Goal: Task Accomplishment & Management: Manage account settings

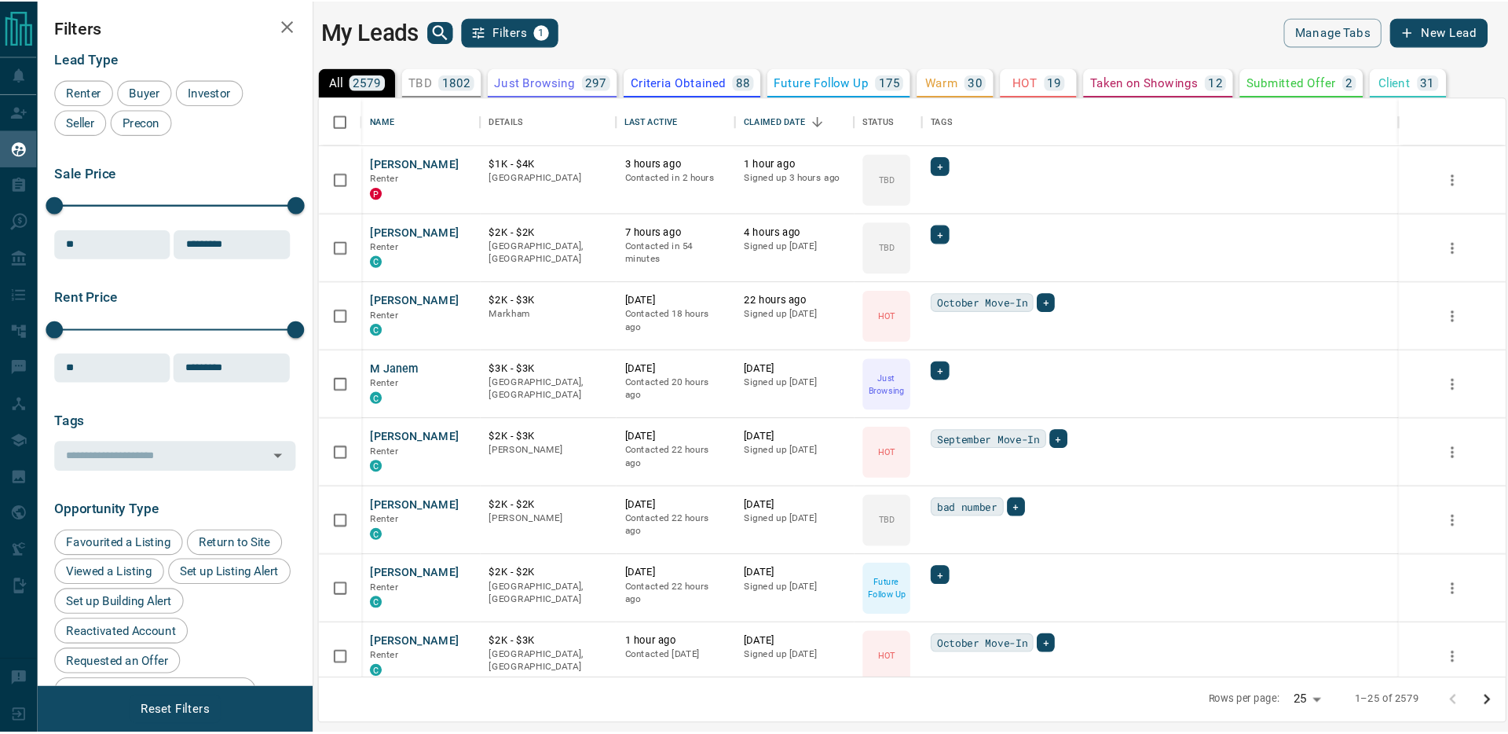
scroll to position [534, 1098]
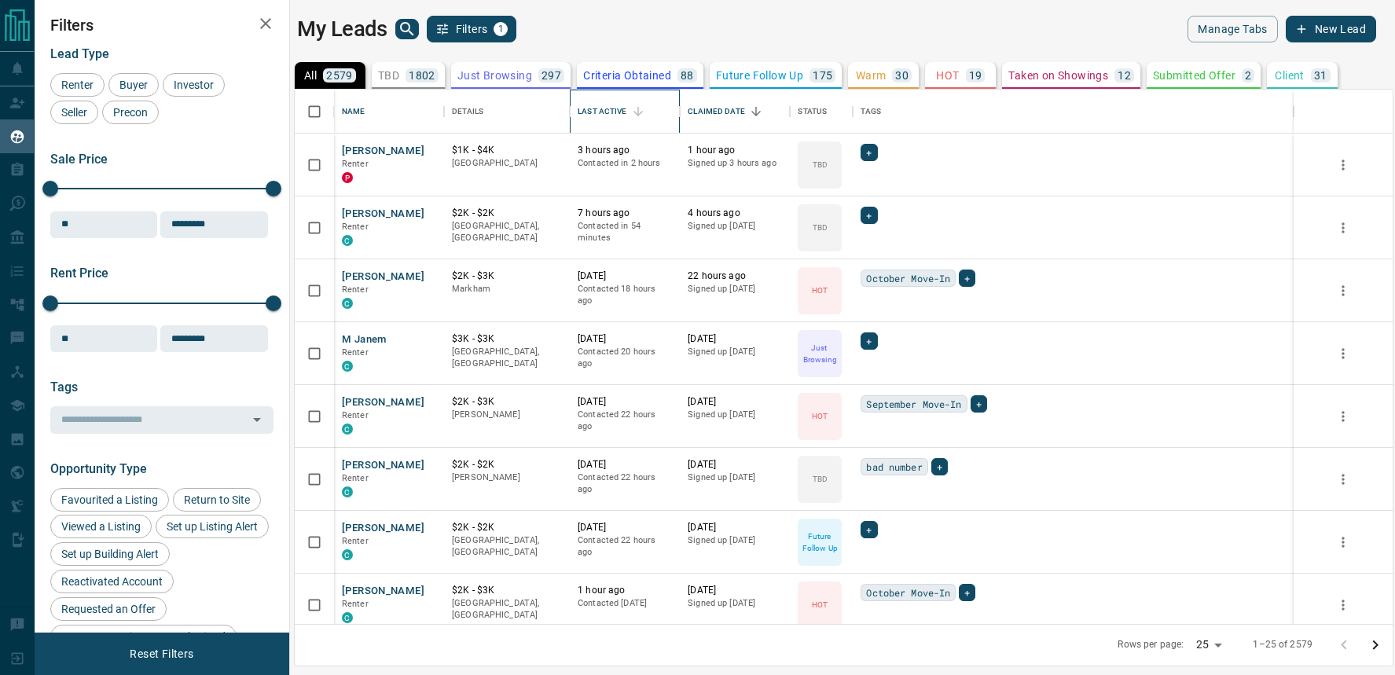
click at [595, 104] on div "Last Active" at bounding box center [601, 112] width 49 height 44
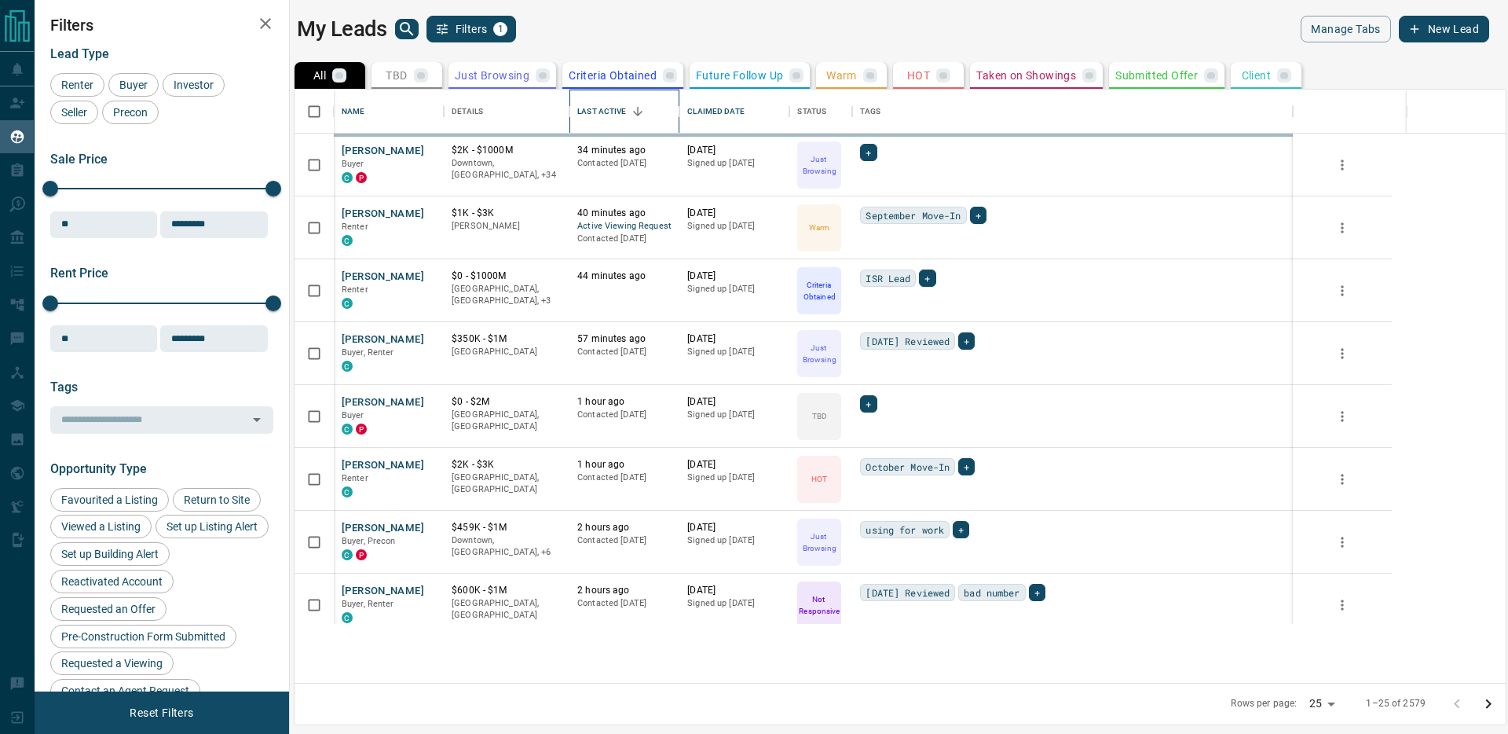
scroll to position [593, 1211]
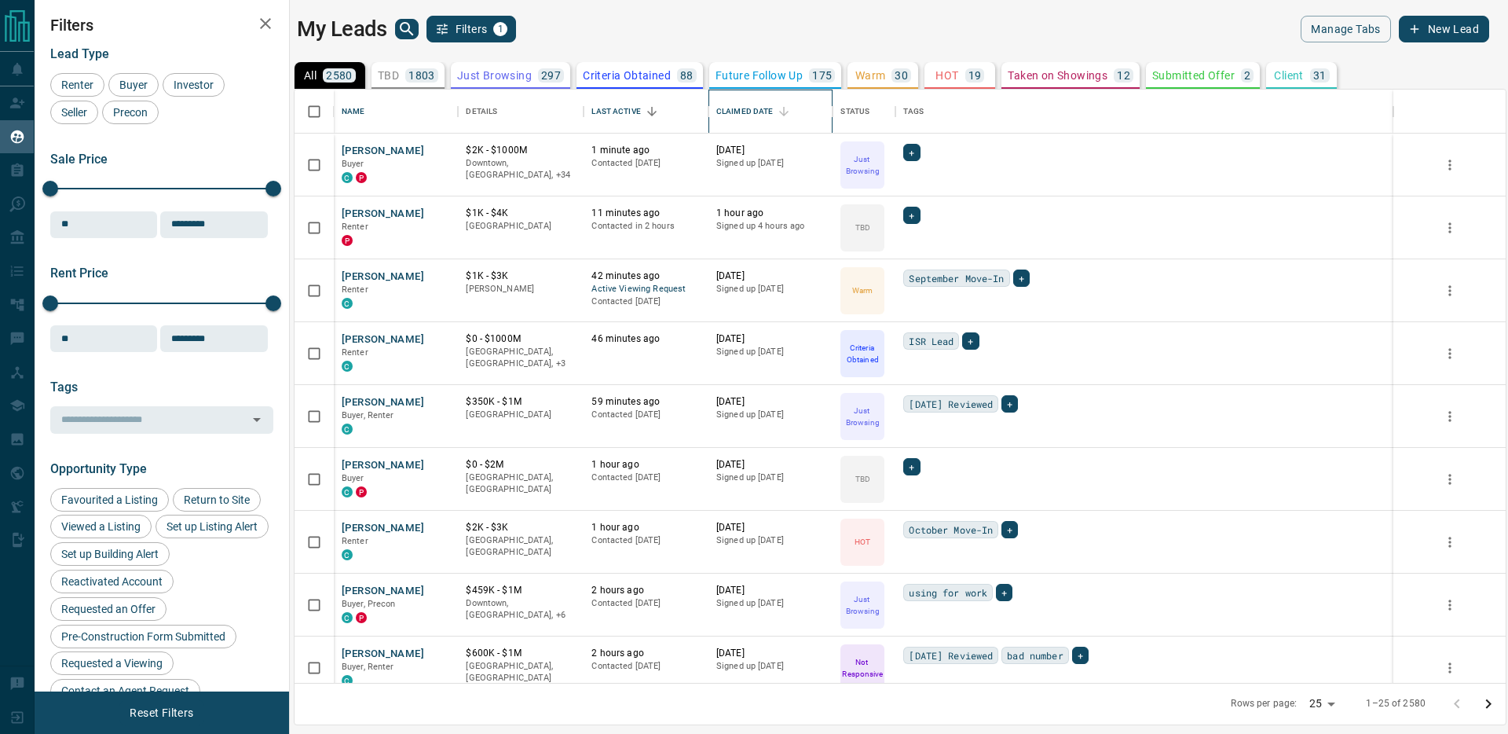
click at [749, 105] on div "Claimed Date" at bounding box center [745, 112] width 57 height 44
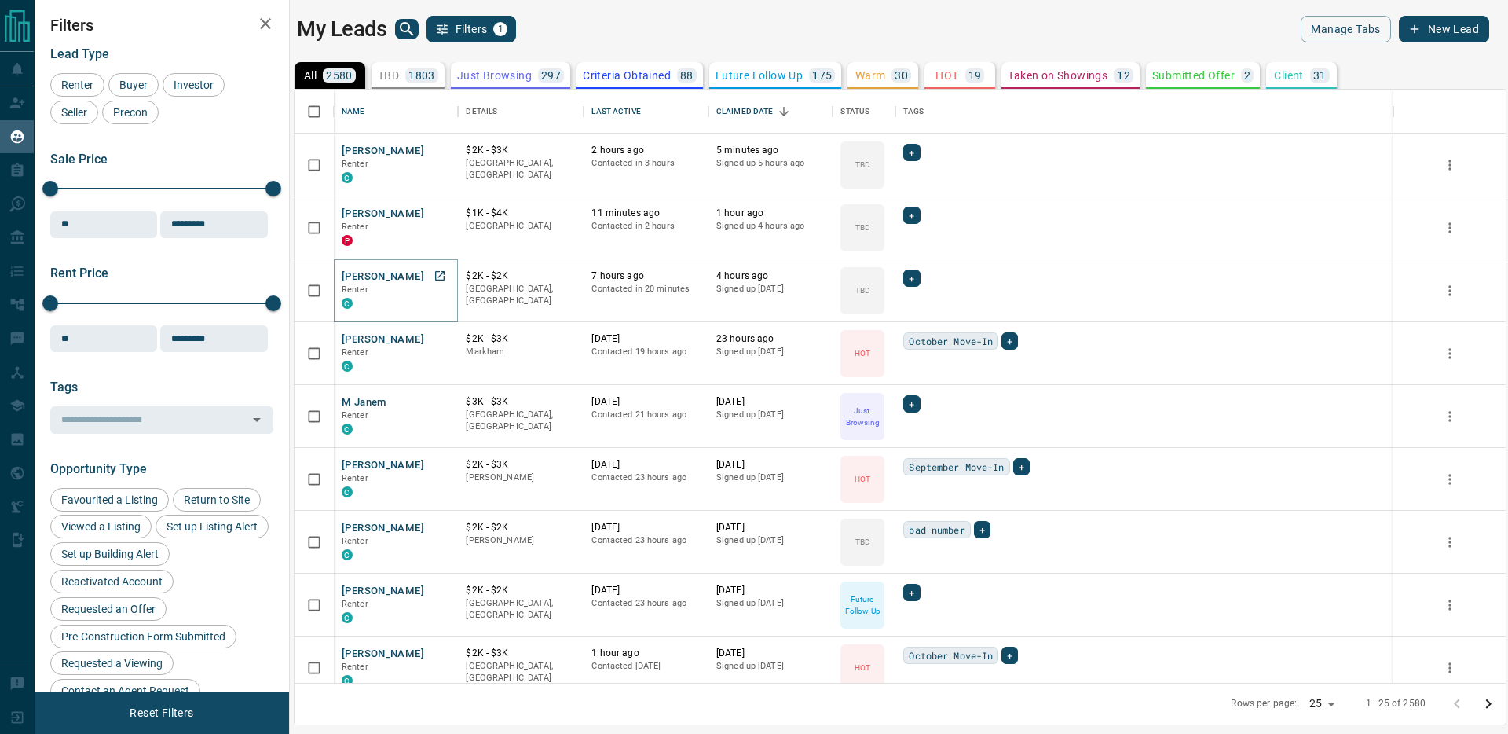
click at [373, 277] on button "[PERSON_NAME]" at bounding box center [383, 276] width 82 height 15
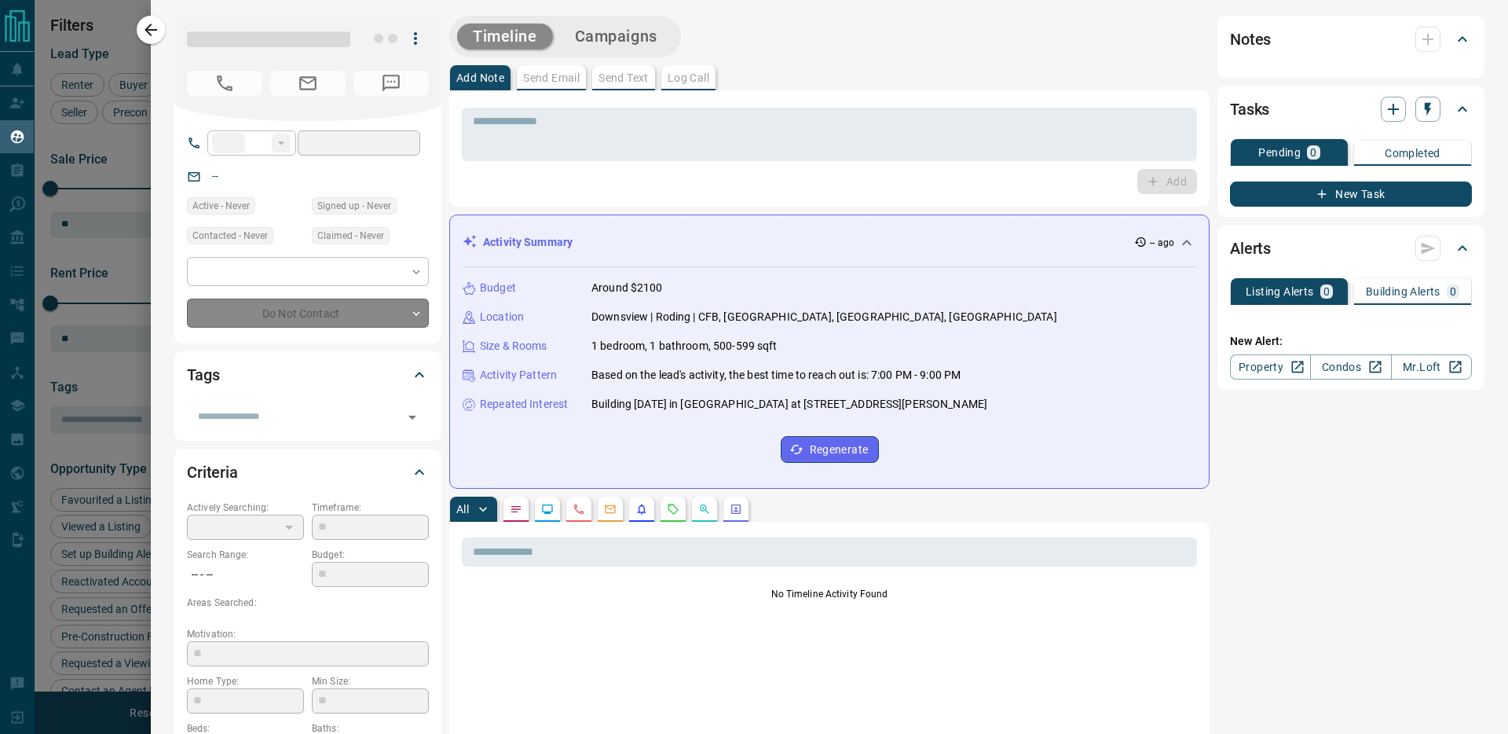
type input "**"
type input "**********"
type input "**"
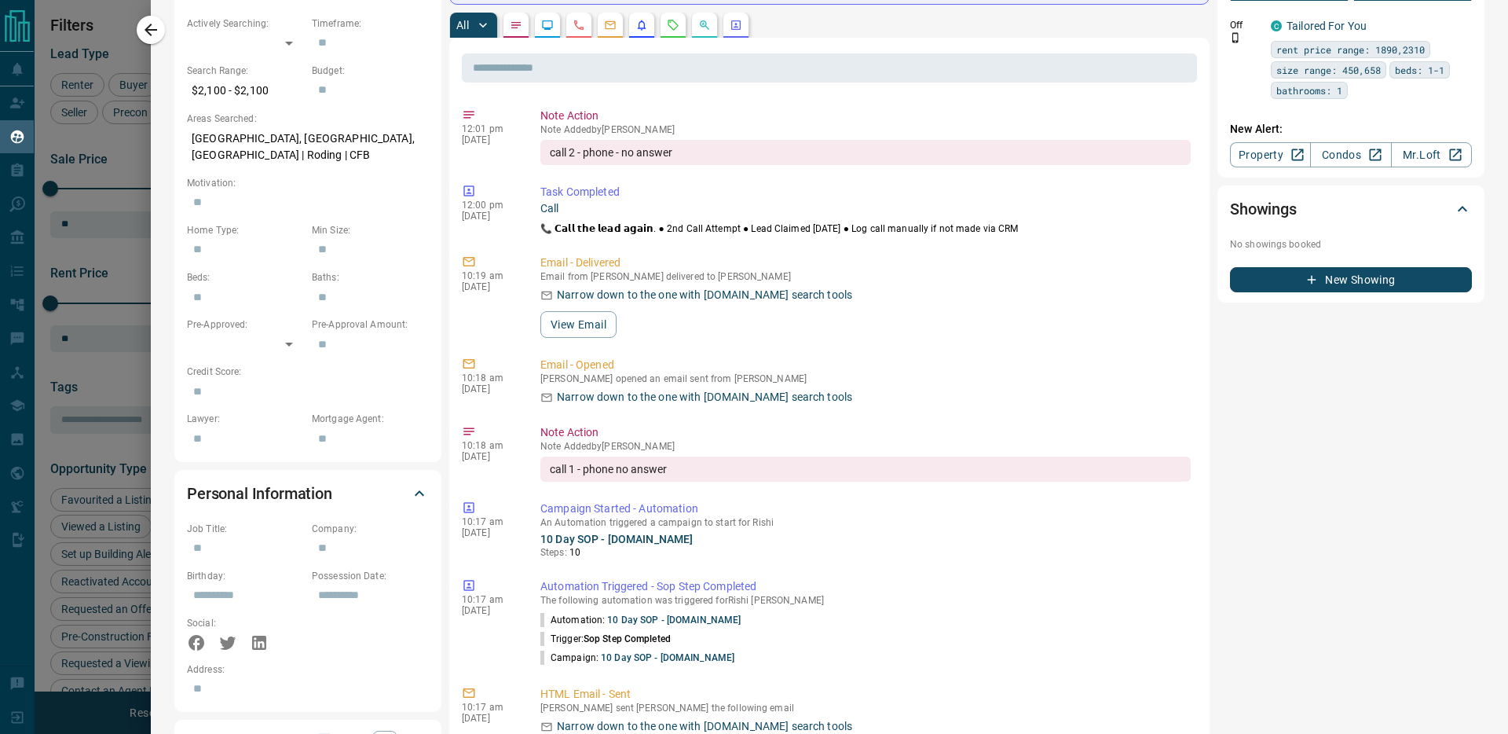
scroll to position [0, 0]
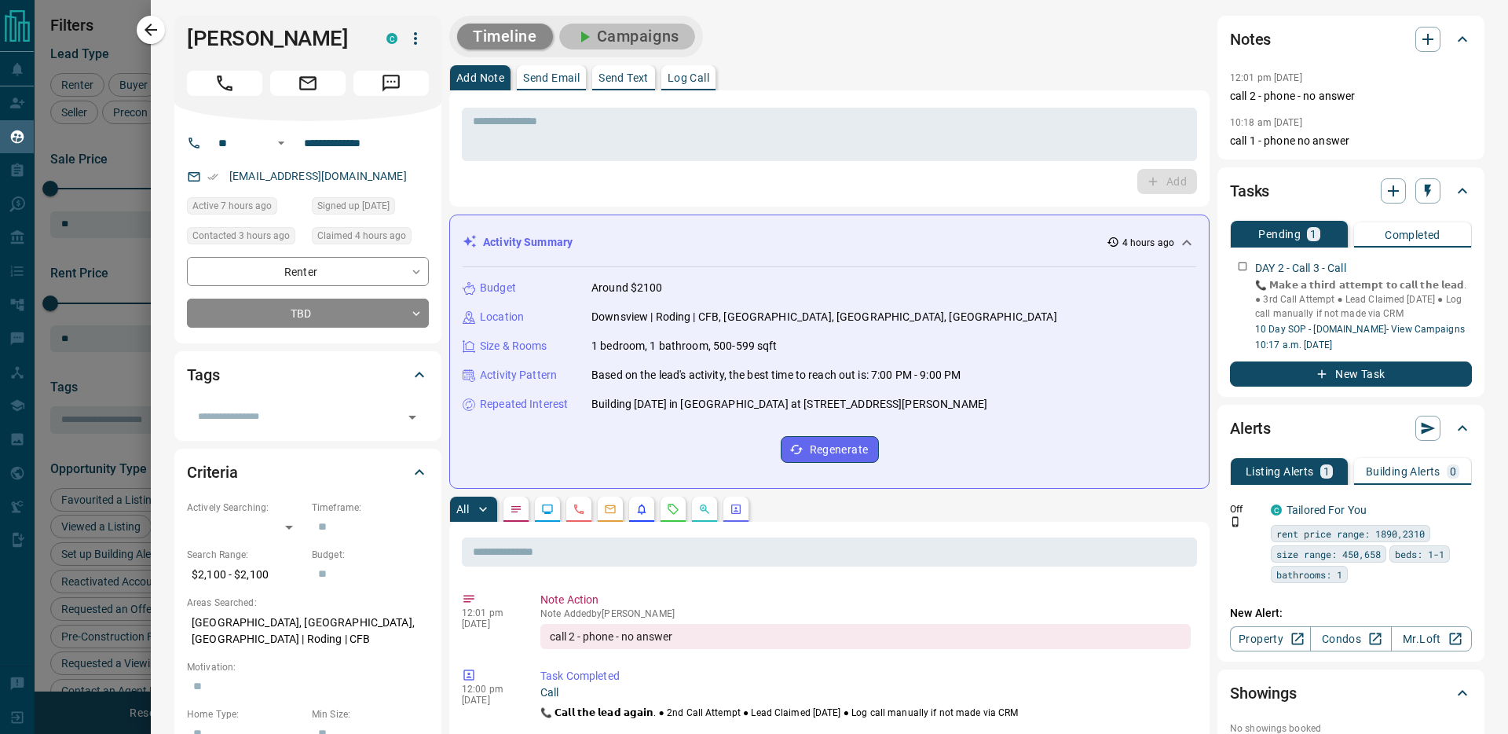
click at [647, 35] on button "Campaigns" at bounding box center [627, 37] width 136 height 26
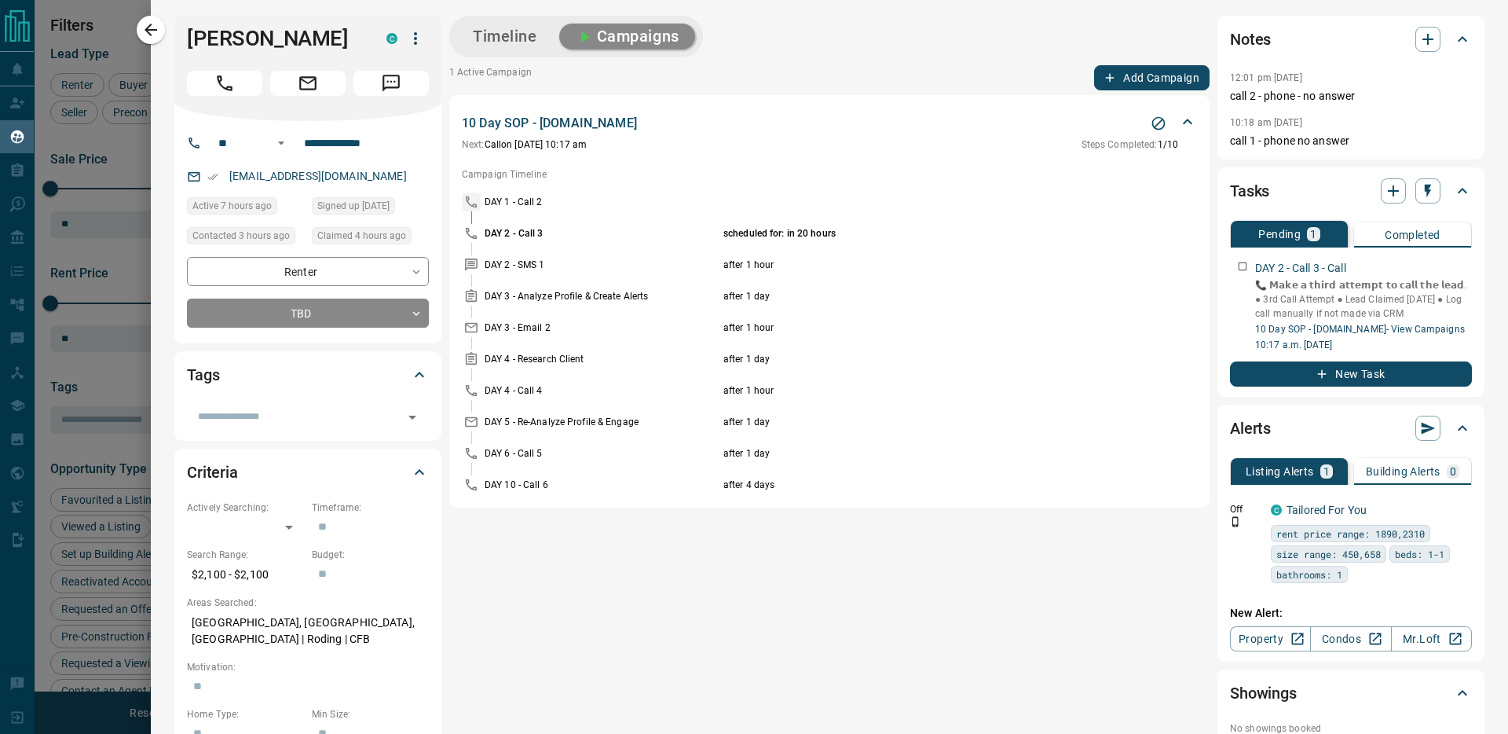
click at [1157, 117] on icon "Stop Campaign" at bounding box center [1159, 123] width 13 height 13
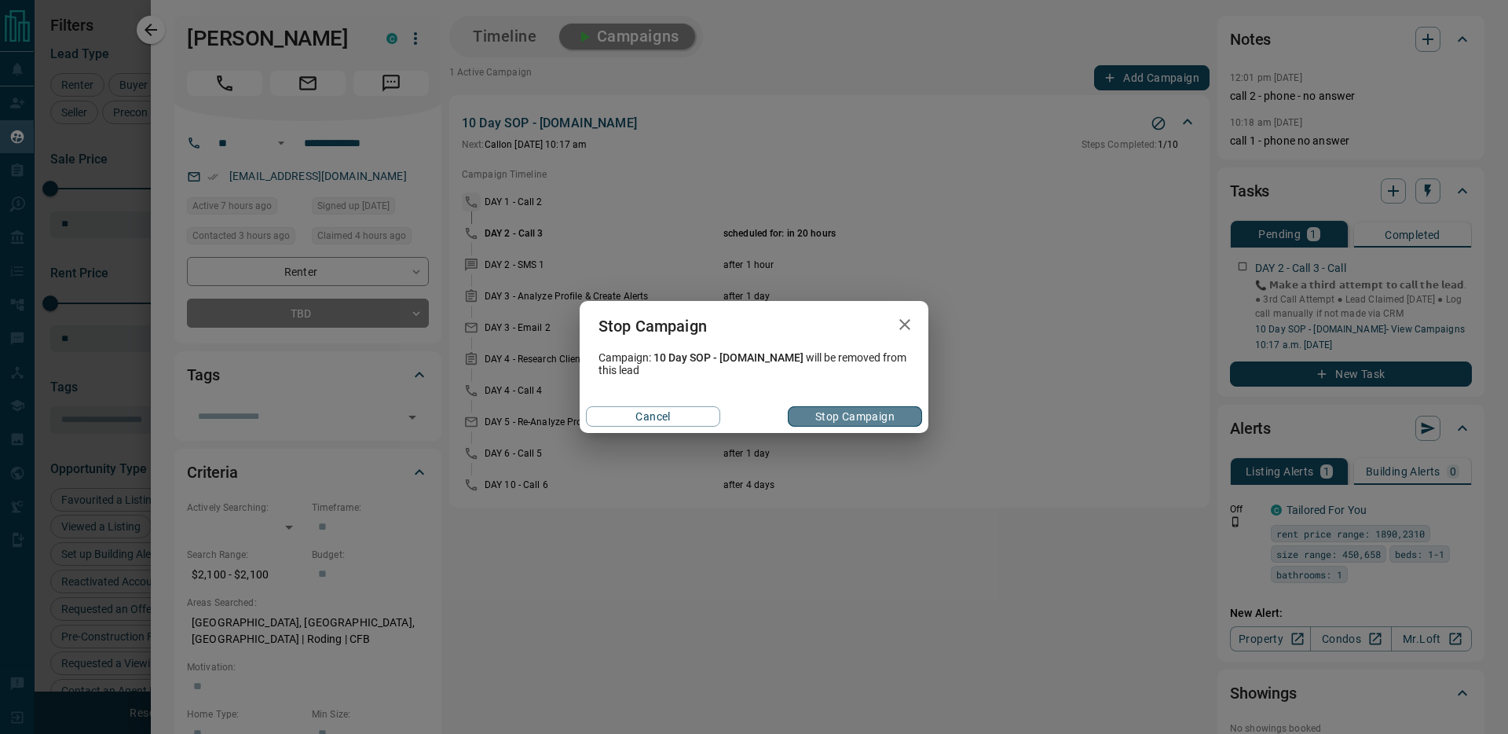
click at [852, 420] on button "Stop Campaign" at bounding box center [855, 416] width 134 height 20
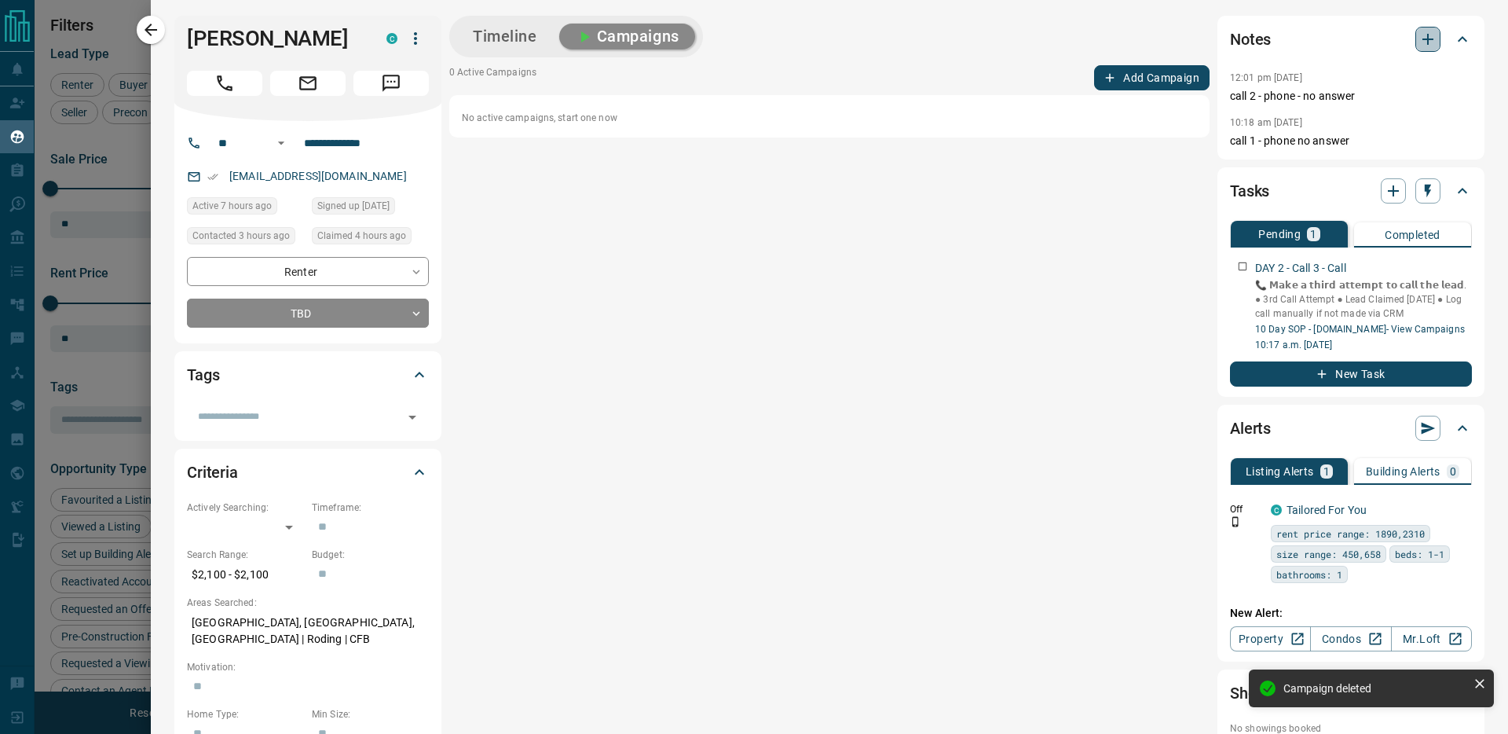
click at [1394, 34] on icon "button" at bounding box center [1428, 39] width 19 height 19
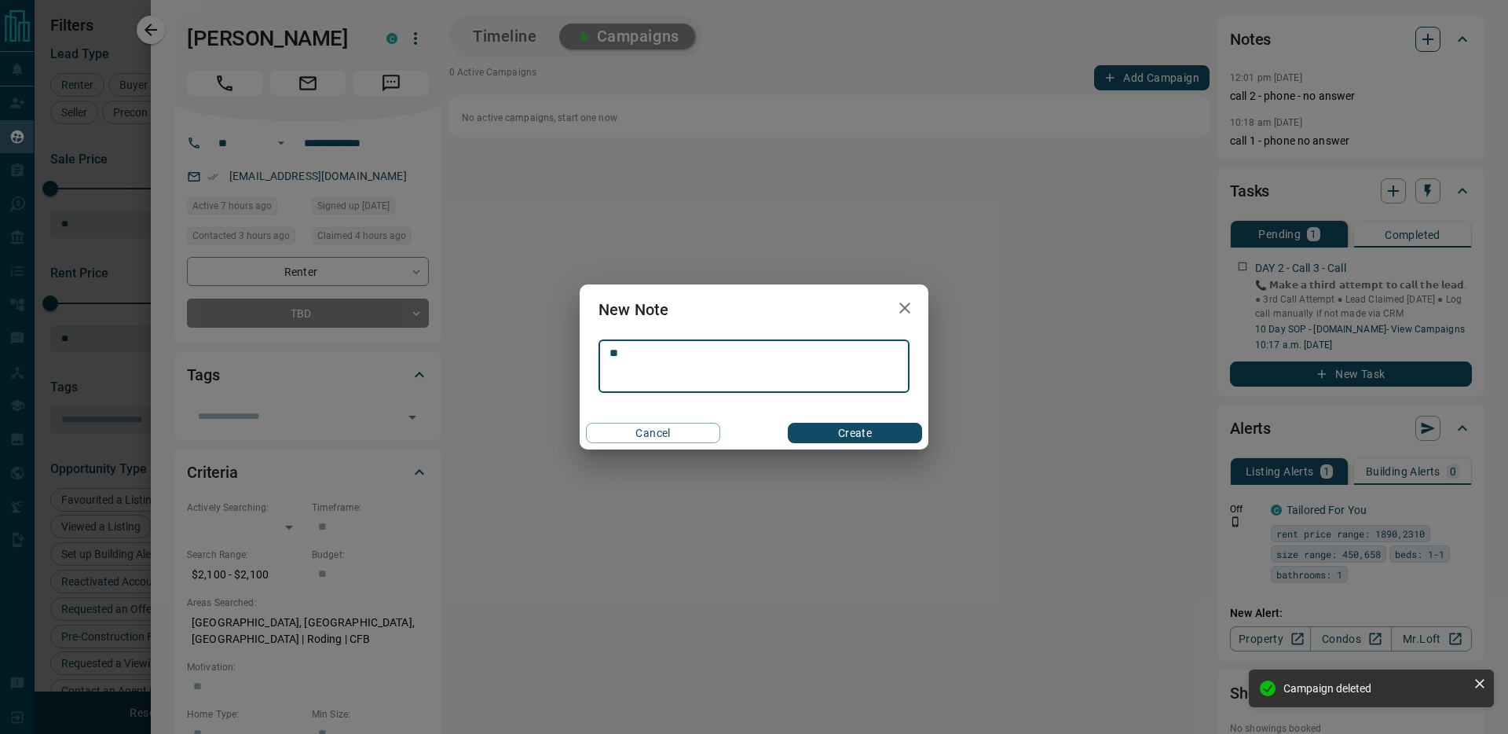
type textarea "*"
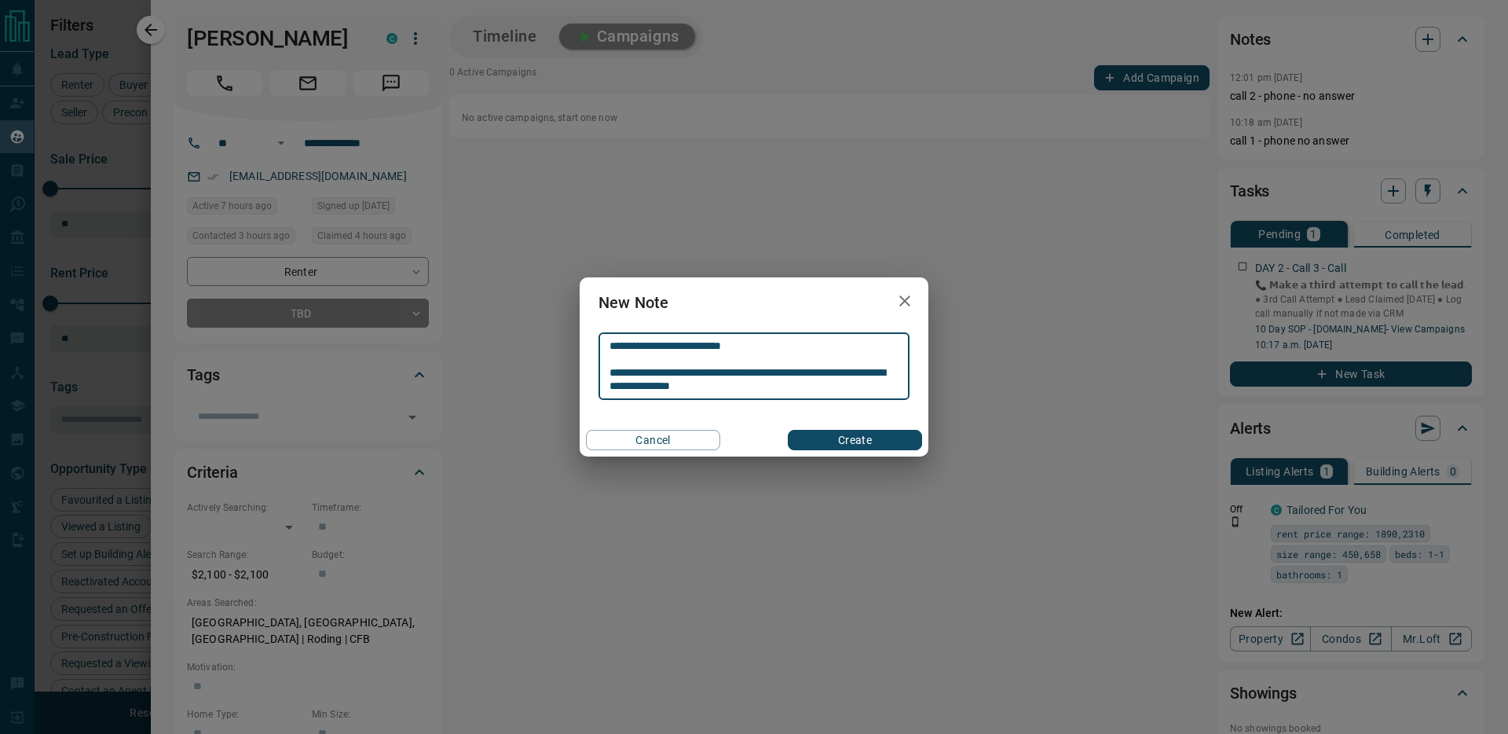
type textarea "**********"
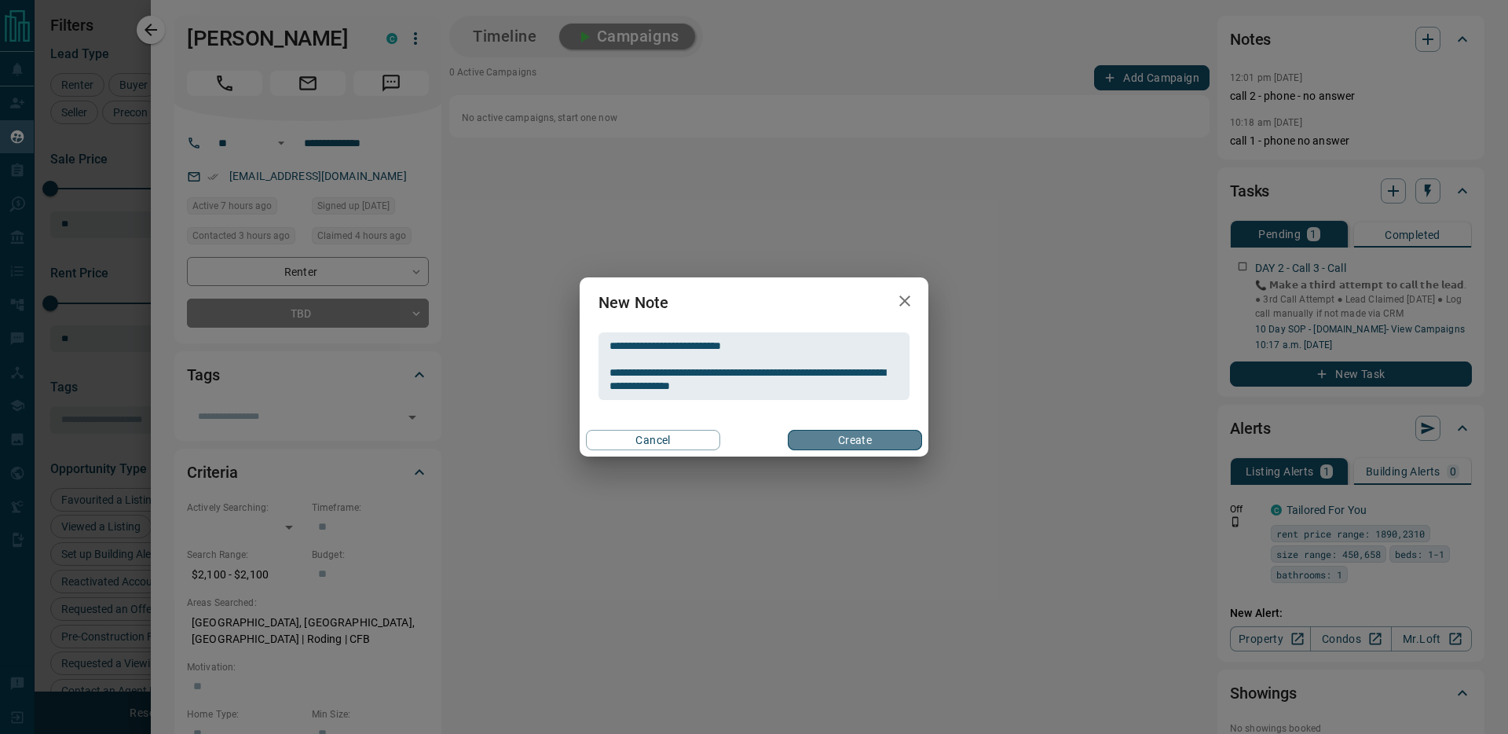
click at [876, 435] on button "Create" at bounding box center [855, 440] width 134 height 20
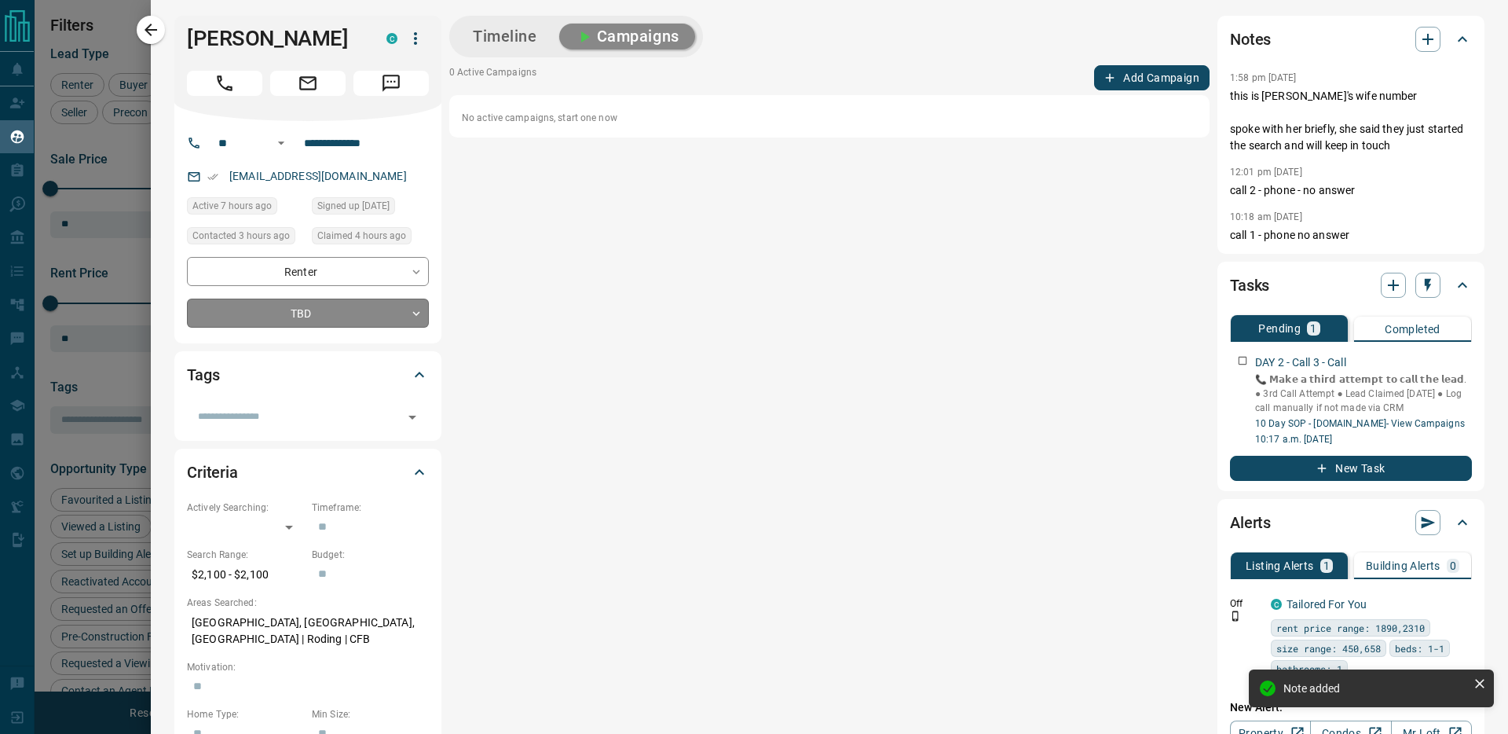
click at [277, 310] on body "Lead Transfers Claim Leads My Leads Tasks Opportunities Deals Campaigns Automat…" at bounding box center [754, 357] width 1508 height 714
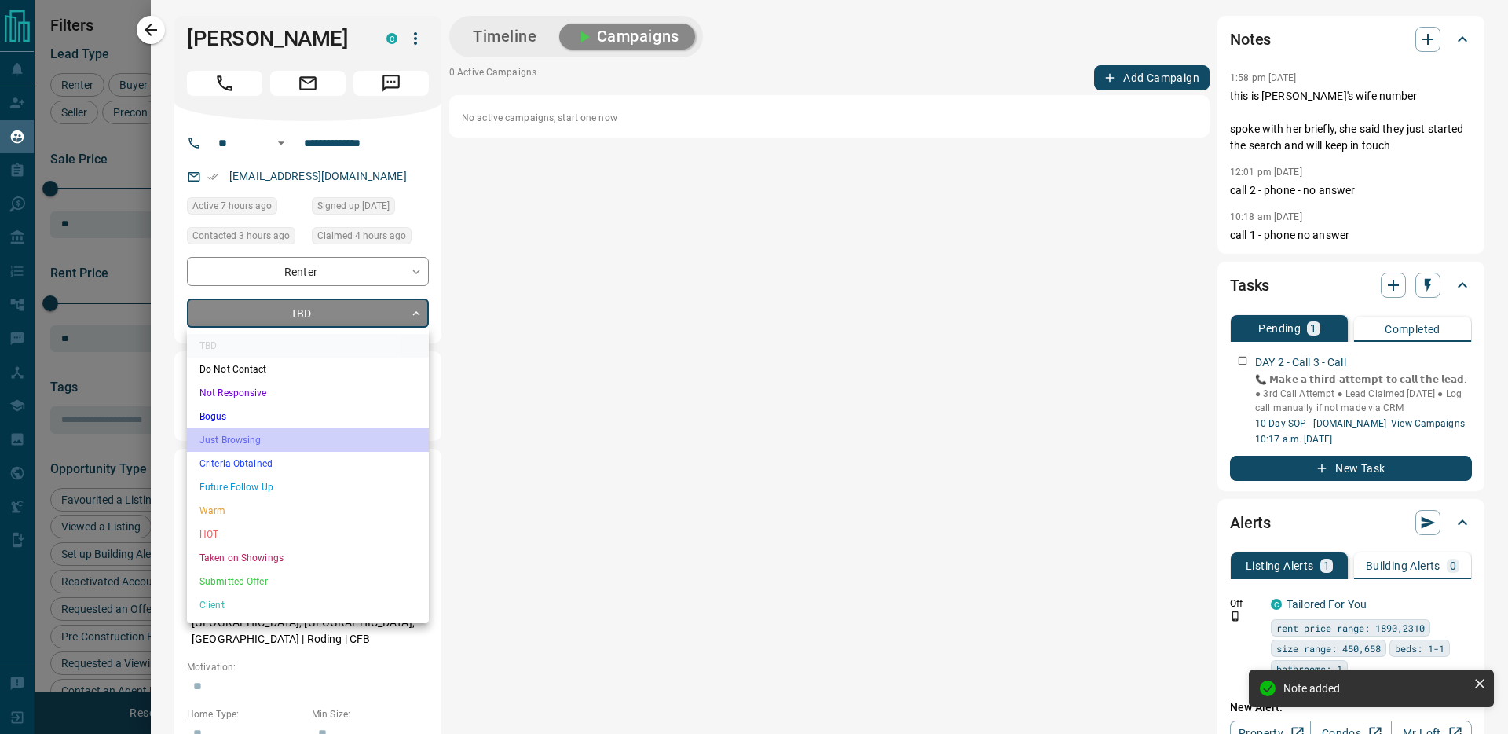
click at [273, 442] on li "Just Browsing" at bounding box center [308, 440] width 242 height 24
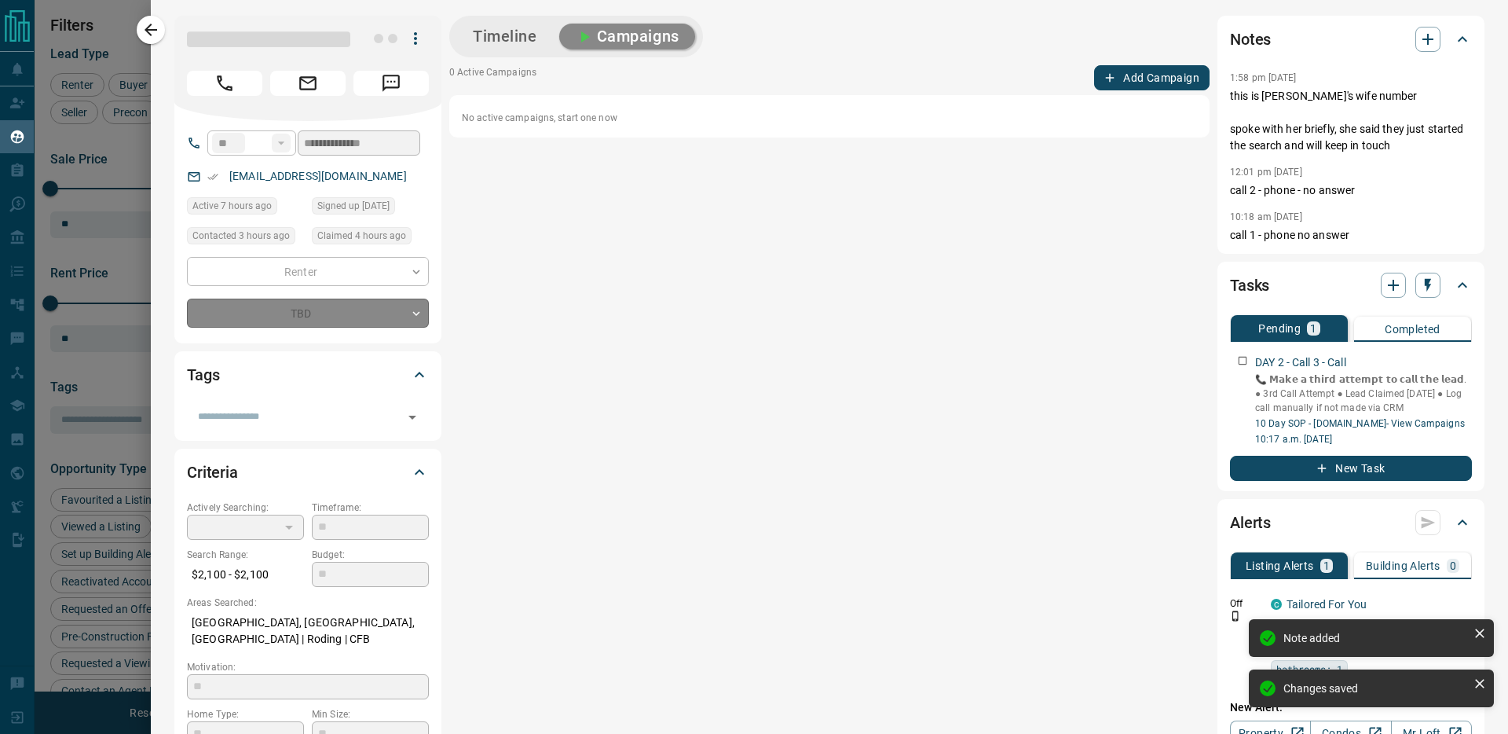
type input "*"
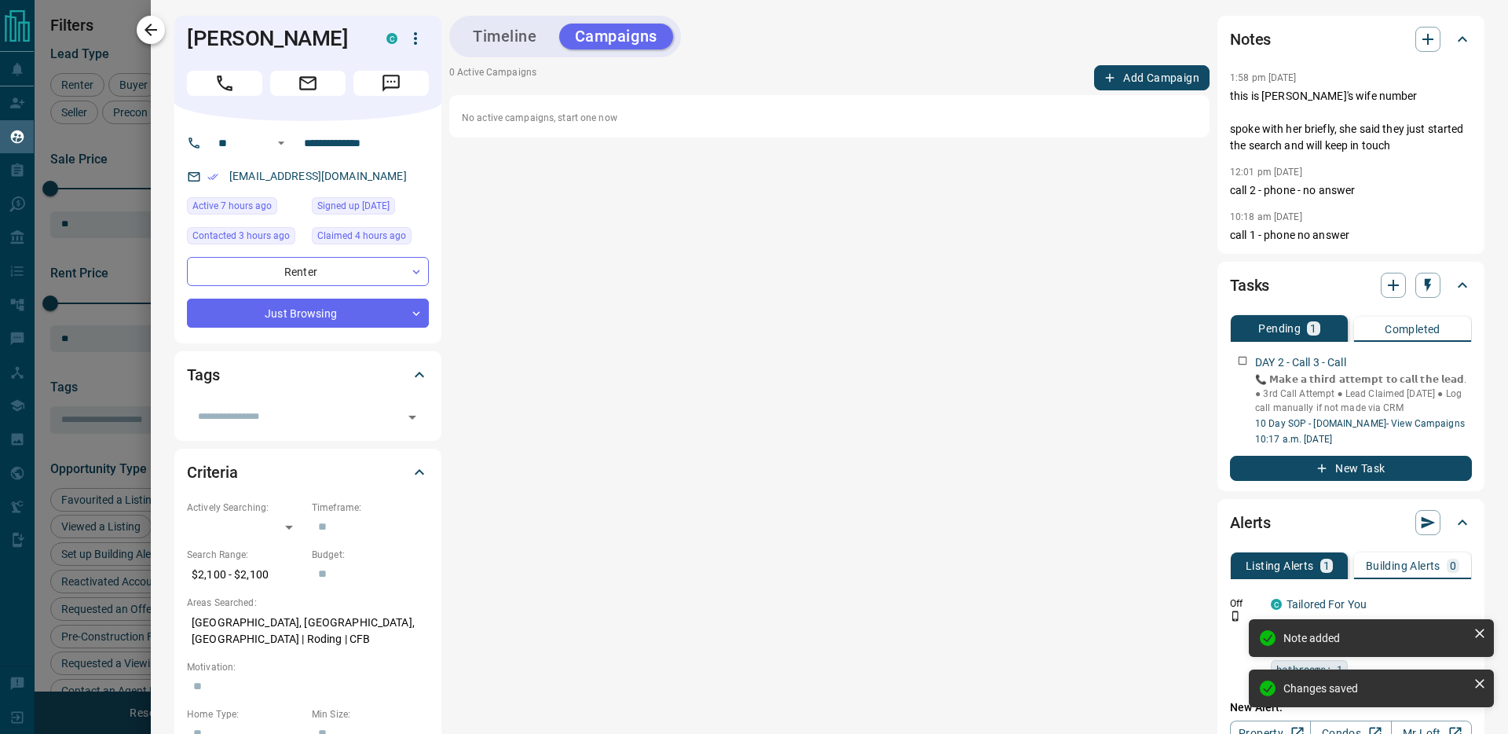
click at [145, 36] on icon "button" at bounding box center [150, 29] width 19 height 19
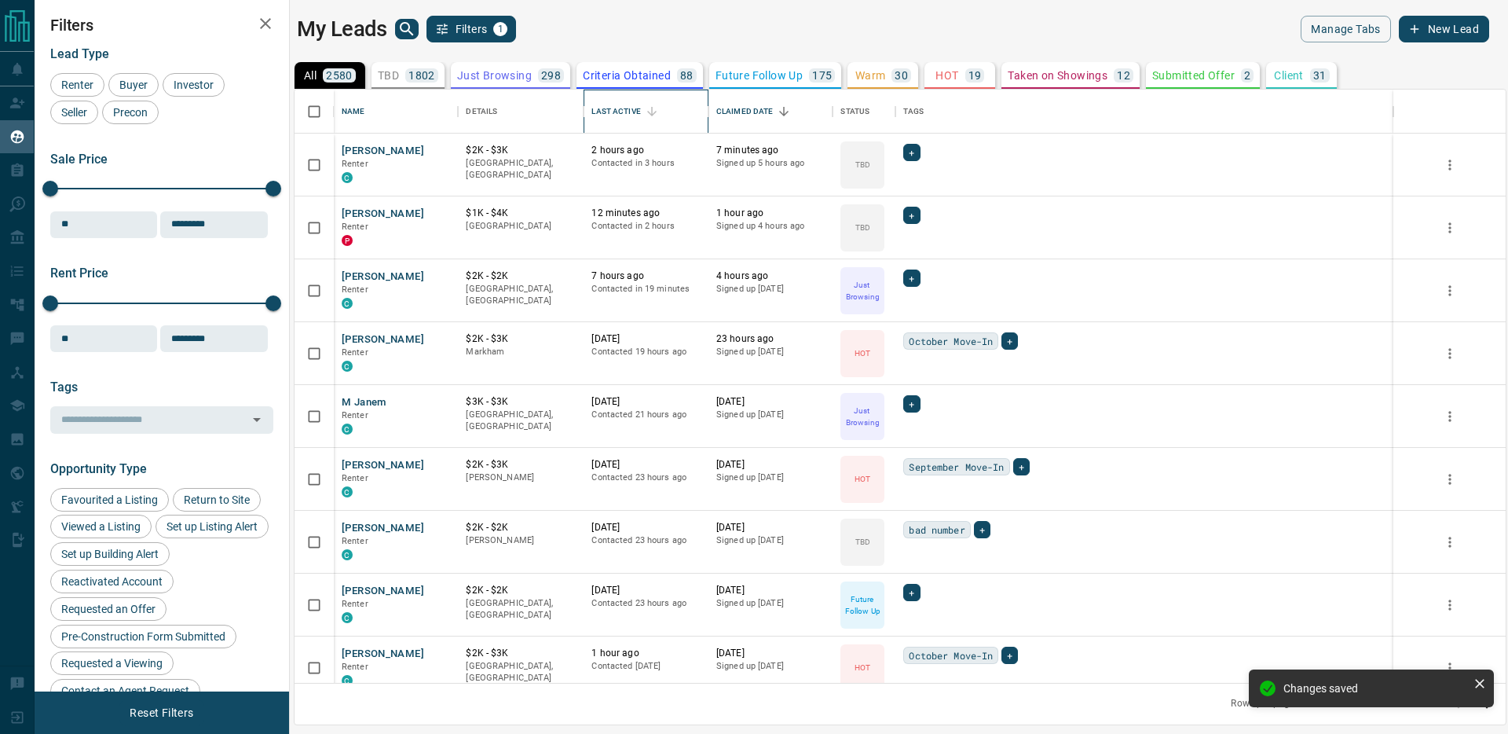
click at [619, 111] on div "Last Active" at bounding box center [616, 112] width 49 height 44
